Goal: Complete application form

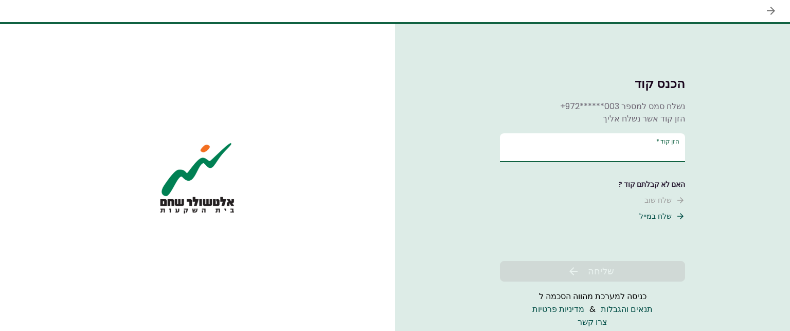
click at [582, 148] on input "הזן קוד   *" at bounding box center [592, 147] width 185 height 29
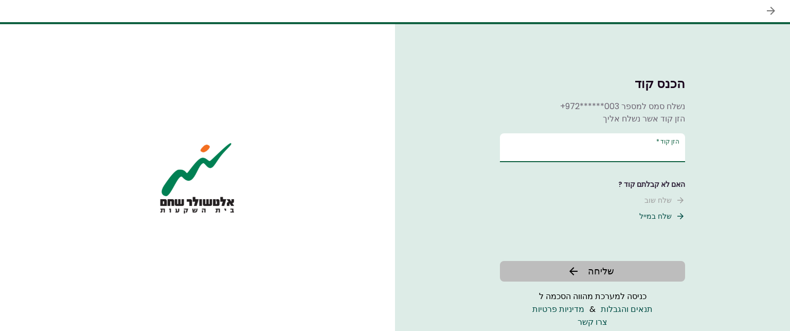
type input "******"
click at [592, 266] on span "שליחה" at bounding box center [601, 271] width 26 height 14
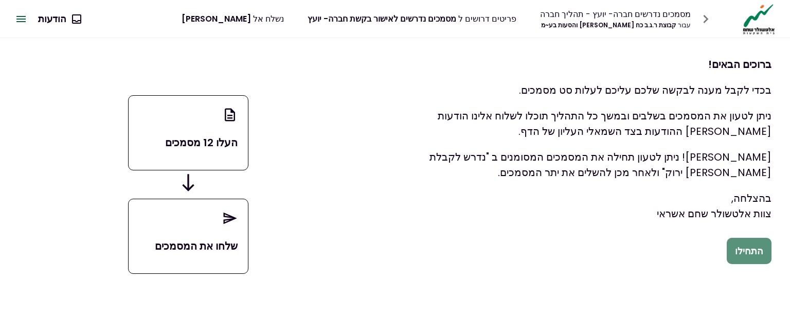
click at [757, 247] on button "התחילו" at bounding box center [748, 251] width 45 height 27
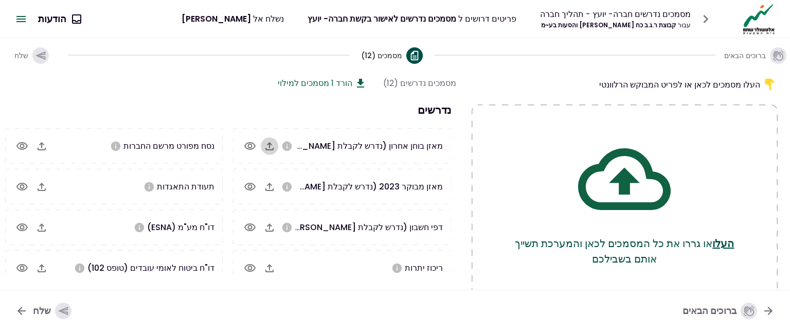
click at [273, 144] on icon "button" at bounding box center [269, 146] width 12 height 12
click at [272, 145] on icon "button" at bounding box center [269, 146] width 12 height 12
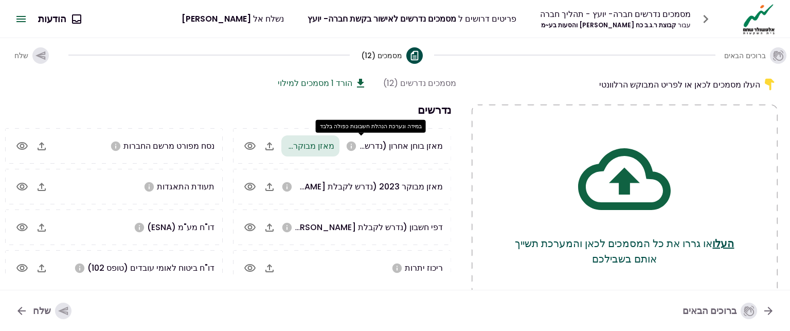
click at [355, 145] on icon "במידה ונערכת הנהלת חשבונות כפולה בלבד" at bounding box center [350, 145] width 9 height 9
click at [268, 143] on icon "button" at bounding box center [269, 146] width 8 height 8
click at [251, 142] on icon "button" at bounding box center [249, 146] width 11 height 8
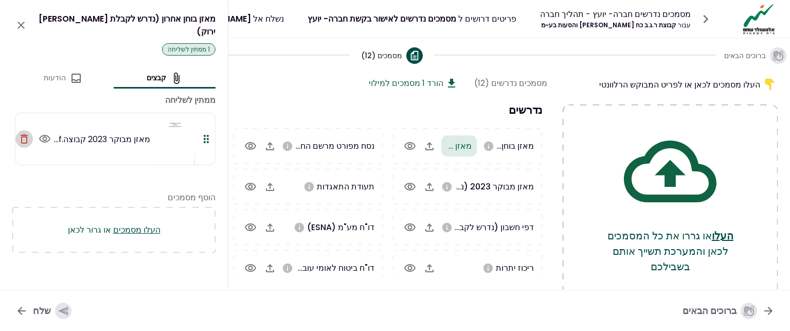
click at [23, 134] on icon "button" at bounding box center [24, 138] width 7 height 9
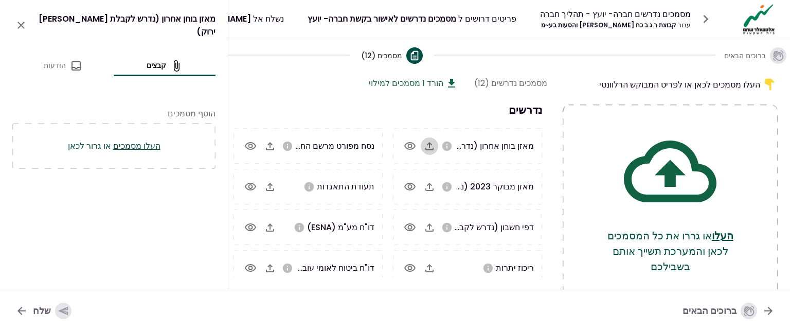
click at [432, 143] on icon "button" at bounding box center [429, 146] width 8 height 8
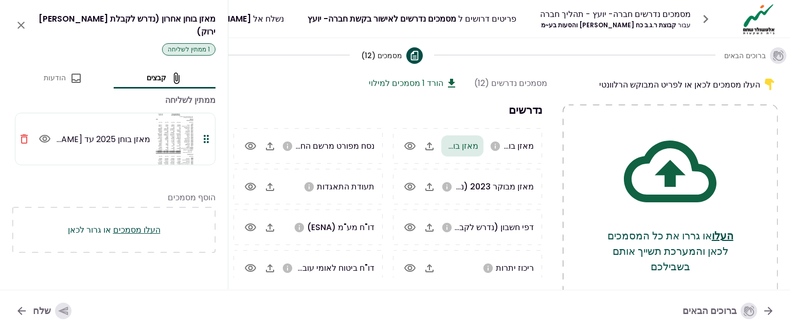
click at [429, 143] on icon "button" at bounding box center [429, 146] width 8 height 8
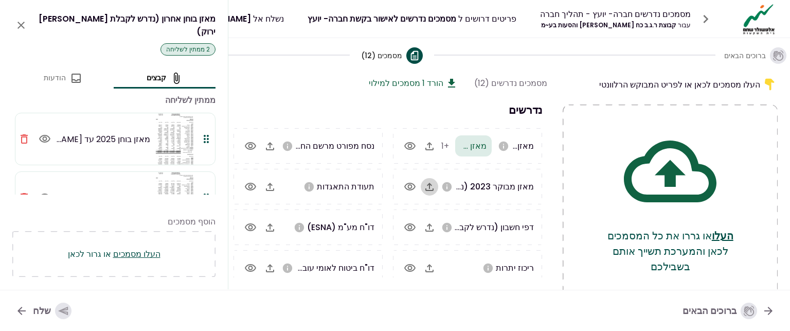
click at [430, 186] on icon "button" at bounding box center [429, 186] width 8 height 8
click at [409, 184] on icon "button" at bounding box center [410, 186] width 12 height 12
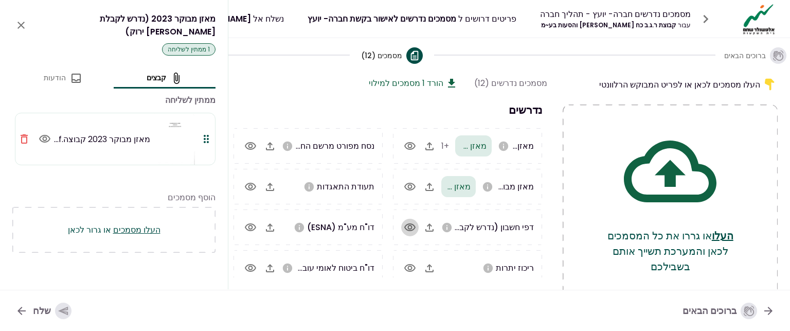
click at [408, 228] on icon "button" at bounding box center [409, 227] width 11 height 8
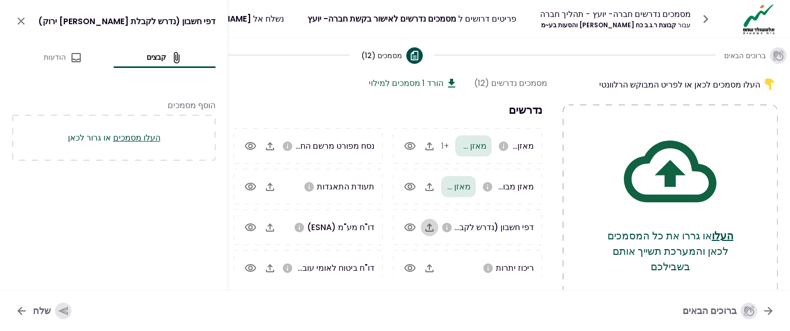
click at [430, 225] on icon "button" at bounding box center [429, 227] width 8 height 8
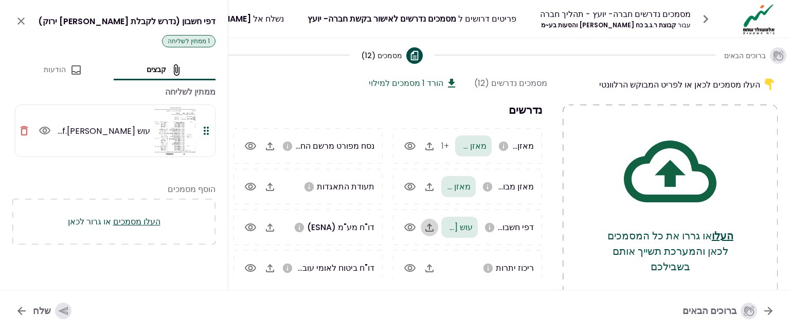
click at [432, 226] on icon "button" at bounding box center [429, 227] width 12 height 12
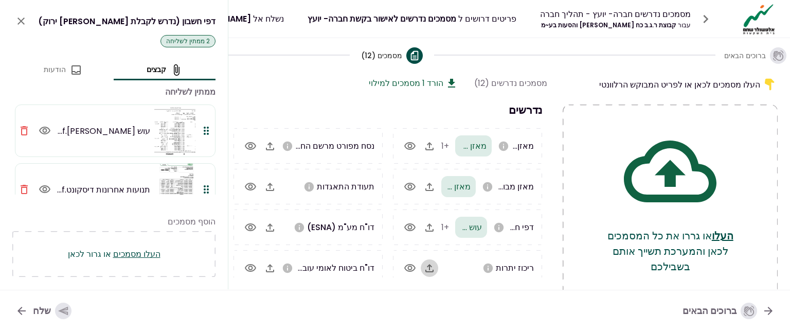
click at [430, 266] on icon "button" at bounding box center [429, 268] width 8 height 8
click at [429, 268] on icon "button" at bounding box center [429, 268] width 12 height 12
click at [430, 227] on icon "button" at bounding box center [429, 227] width 8 height 8
click at [271, 143] on icon "button" at bounding box center [270, 146] width 8 height 8
click at [253, 143] on icon "button" at bounding box center [250, 146] width 11 height 8
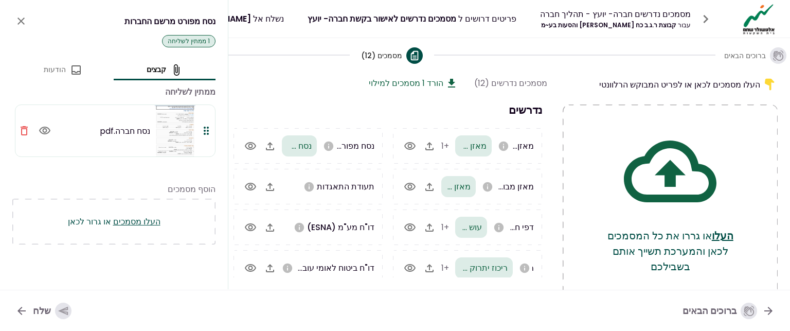
click at [273, 183] on icon "button" at bounding box center [270, 186] width 8 height 8
click at [270, 266] on icon "button" at bounding box center [270, 268] width 12 height 12
click at [270, 226] on icon "button" at bounding box center [270, 227] width 12 height 12
click at [251, 224] on icon "button" at bounding box center [250, 227] width 12 height 12
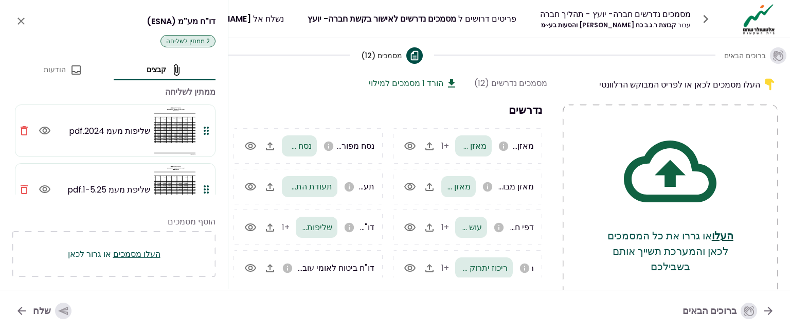
scroll to position [24, 0]
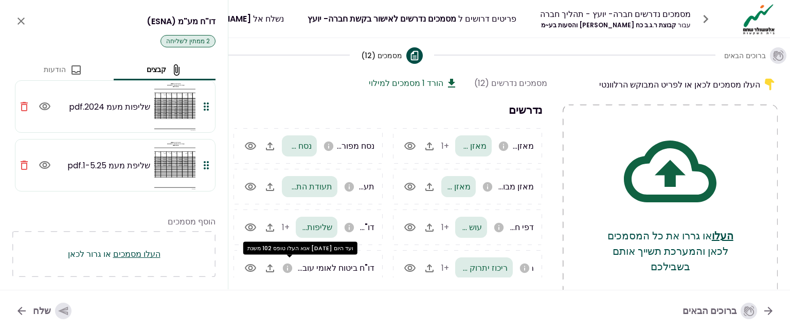
click at [288, 266] on icon "אנא העלו טופס 102 משנת 2023 ועד היום" at bounding box center [287, 267] width 9 height 9
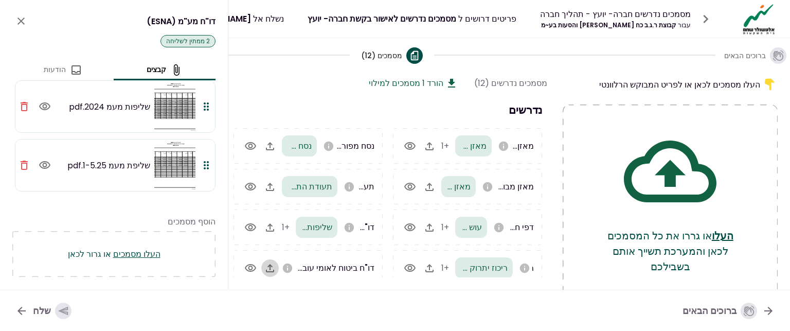
click at [270, 264] on icon "button" at bounding box center [270, 268] width 12 height 12
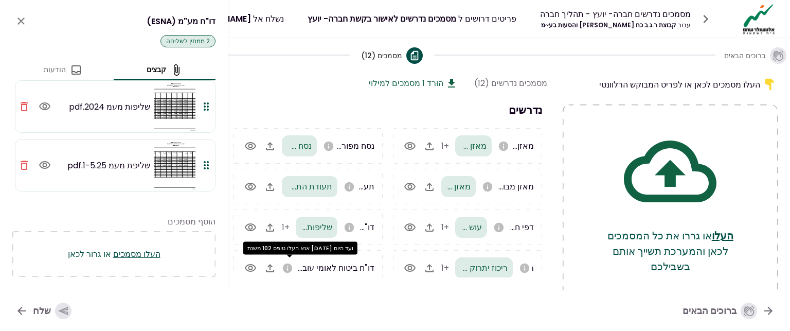
click at [286, 265] on icon "אנא העלו טופס 102 משנת 2023 ועד היום" at bounding box center [287, 267] width 9 height 9
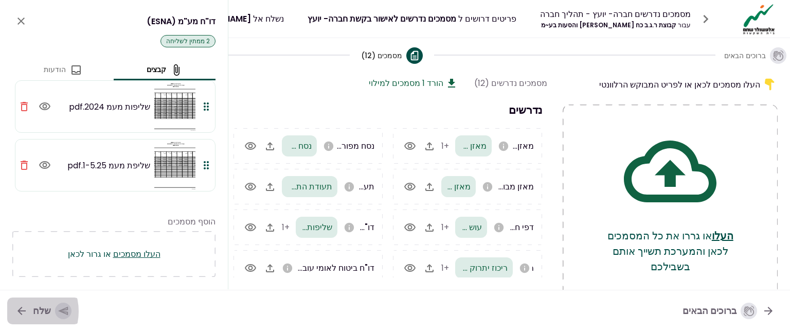
click at [20, 311] on icon "button" at bounding box center [21, 310] width 8 height 8
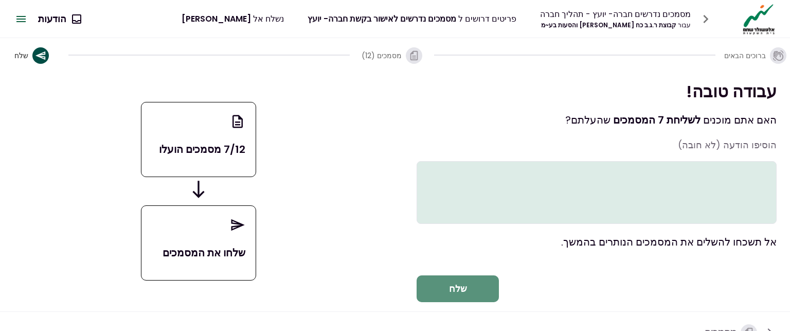
click at [456, 302] on button "שלח" at bounding box center [457, 288] width 82 height 27
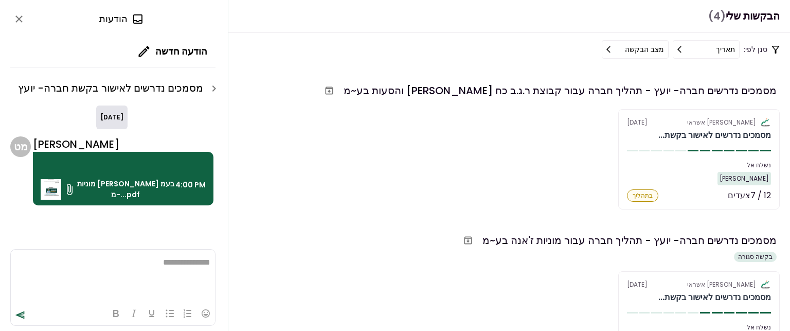
click at [68, 185] on icon at bounding box center [69, 189] width 12 height 12
